Goal: Transaction & Acquisition: Purchase product/service

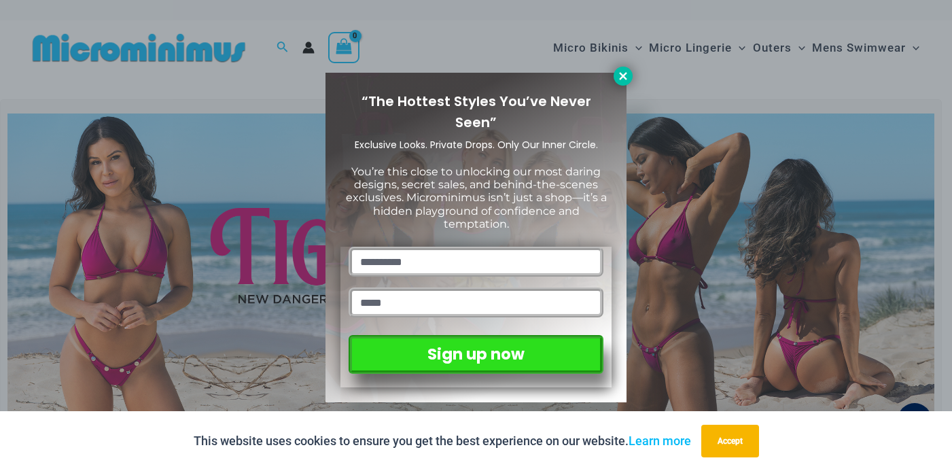
click at [623, 73] on icon at bounding box center [623, 76] width 12 height 12
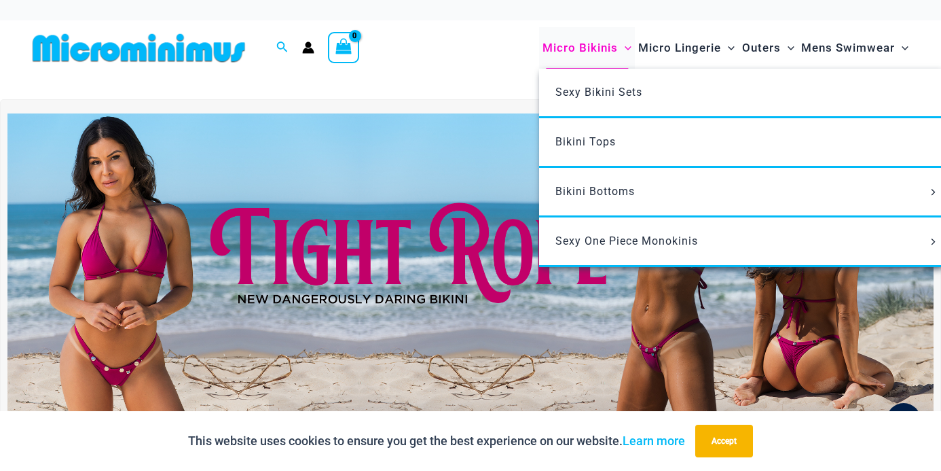
click at [586, 56] on span "Micro Bikinis" at bounding box center [580, 48] width 75 height 35
